Goal: Find specific page/section: Find specific page/section

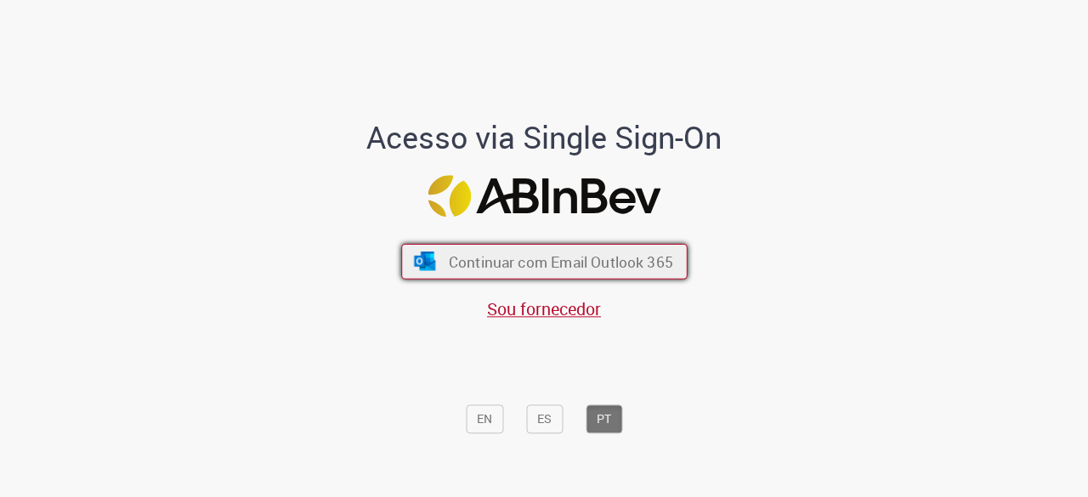
click at [481, 264] on span "Continuar com Email Outlook 365" at bounding box center [560, 262] width 224 height 20
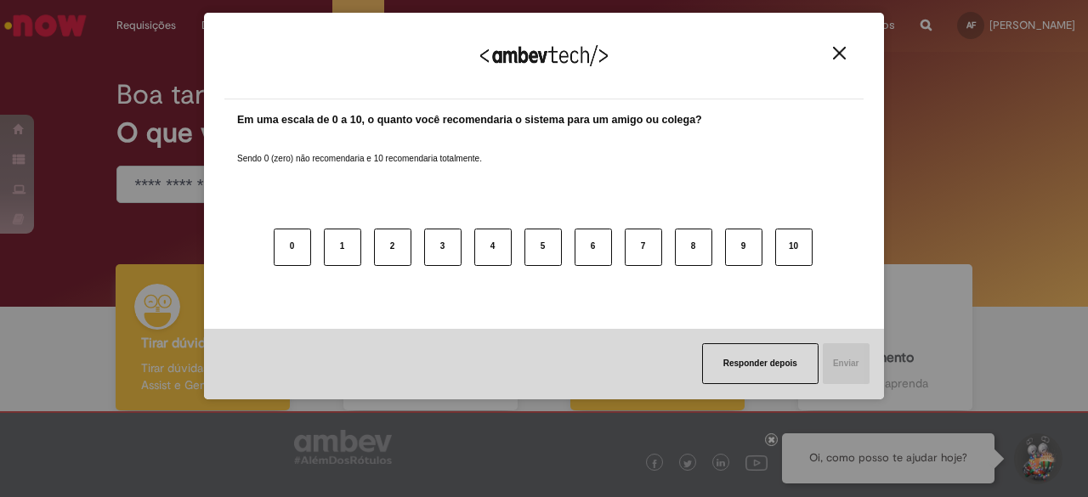
click at [636, 292] on body "Pular para o conteúdo da página Requisições Exibir Todas as Solicitações Requis…" at bounding box center [544, 248] width 1088 height 497
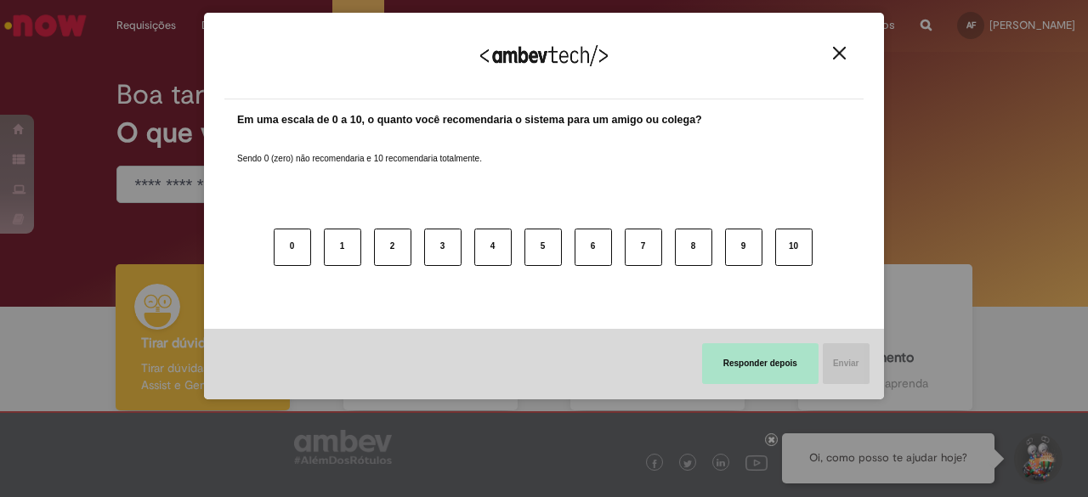
click at [716, 344] on button "Responder depois" at bounding box center [760, 363] width 116 height 41
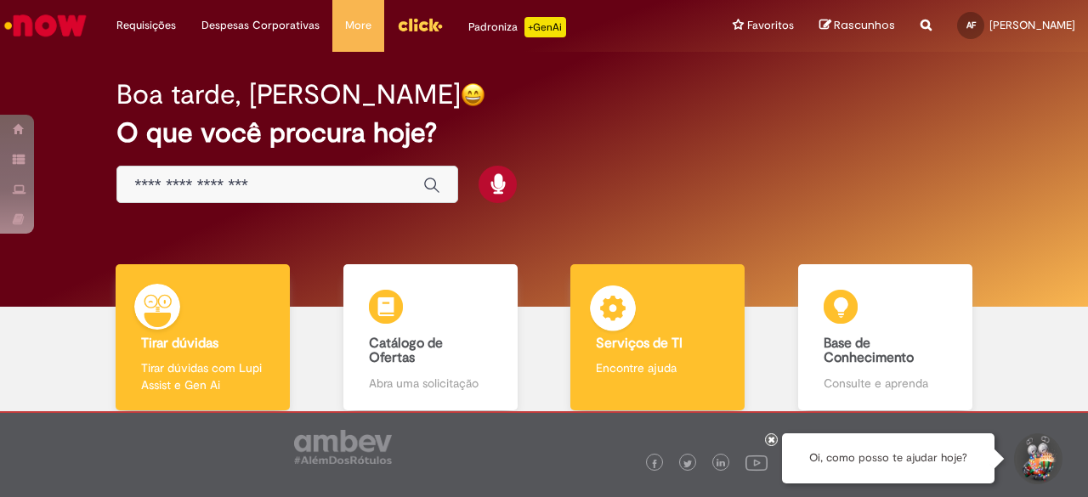
click at [693, 341] on h4 "Serviços de TI" at bounding box center [657, 344] width 123 height 15
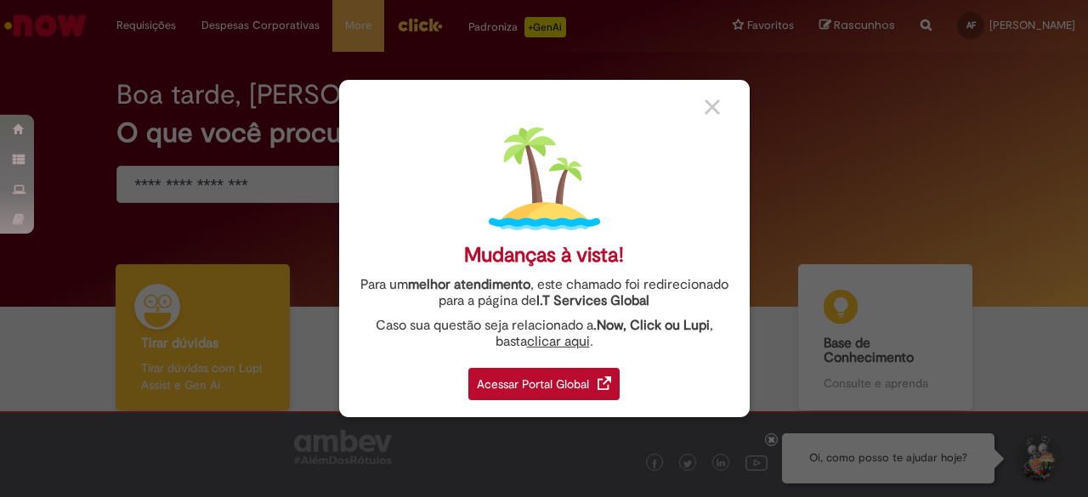
click at [607, 382] on img at bounding box center [604, 383] width 14 height 14
